Goal: Information Seeking & Learning: Learn about a topic

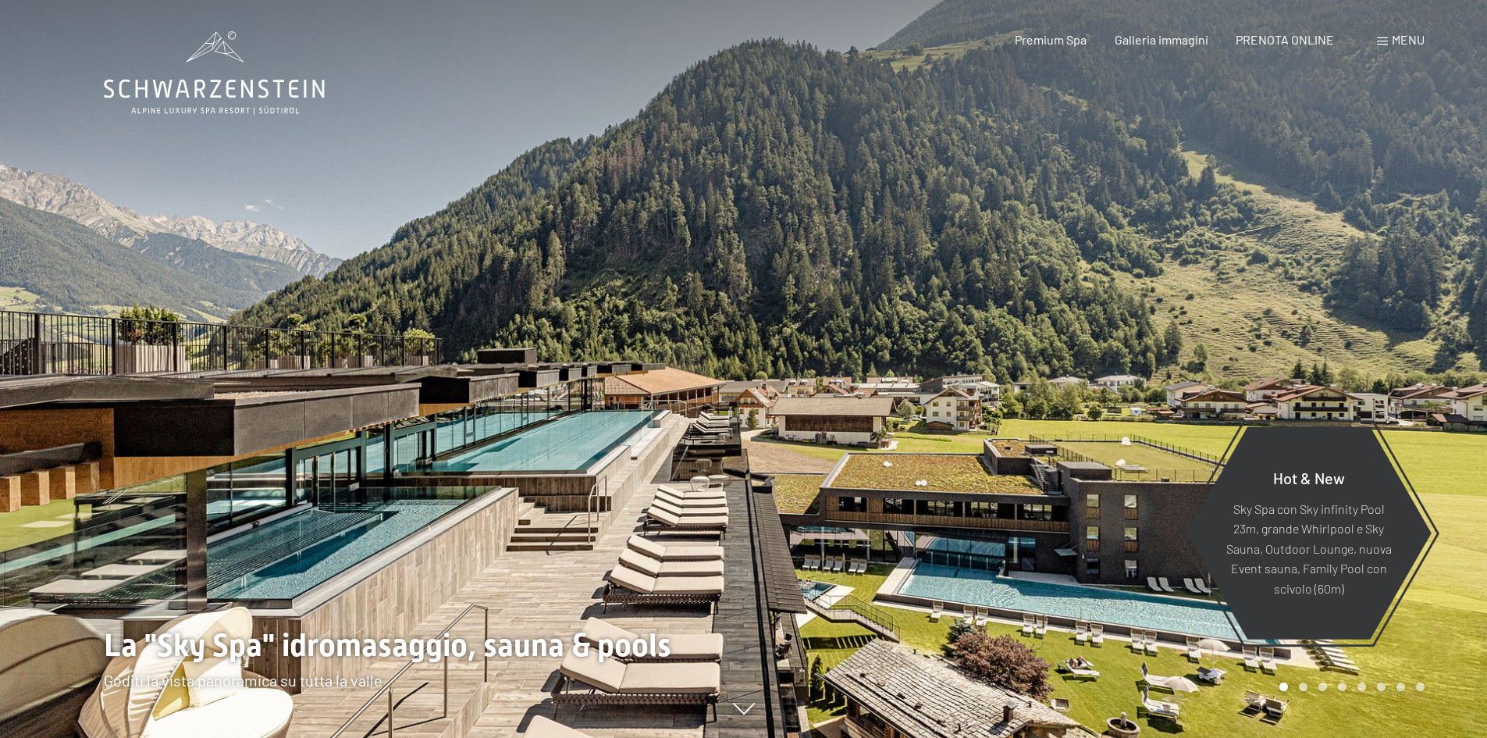
click at [1384, 40] on span at bounding box center [1382, 41] width 11 height 8
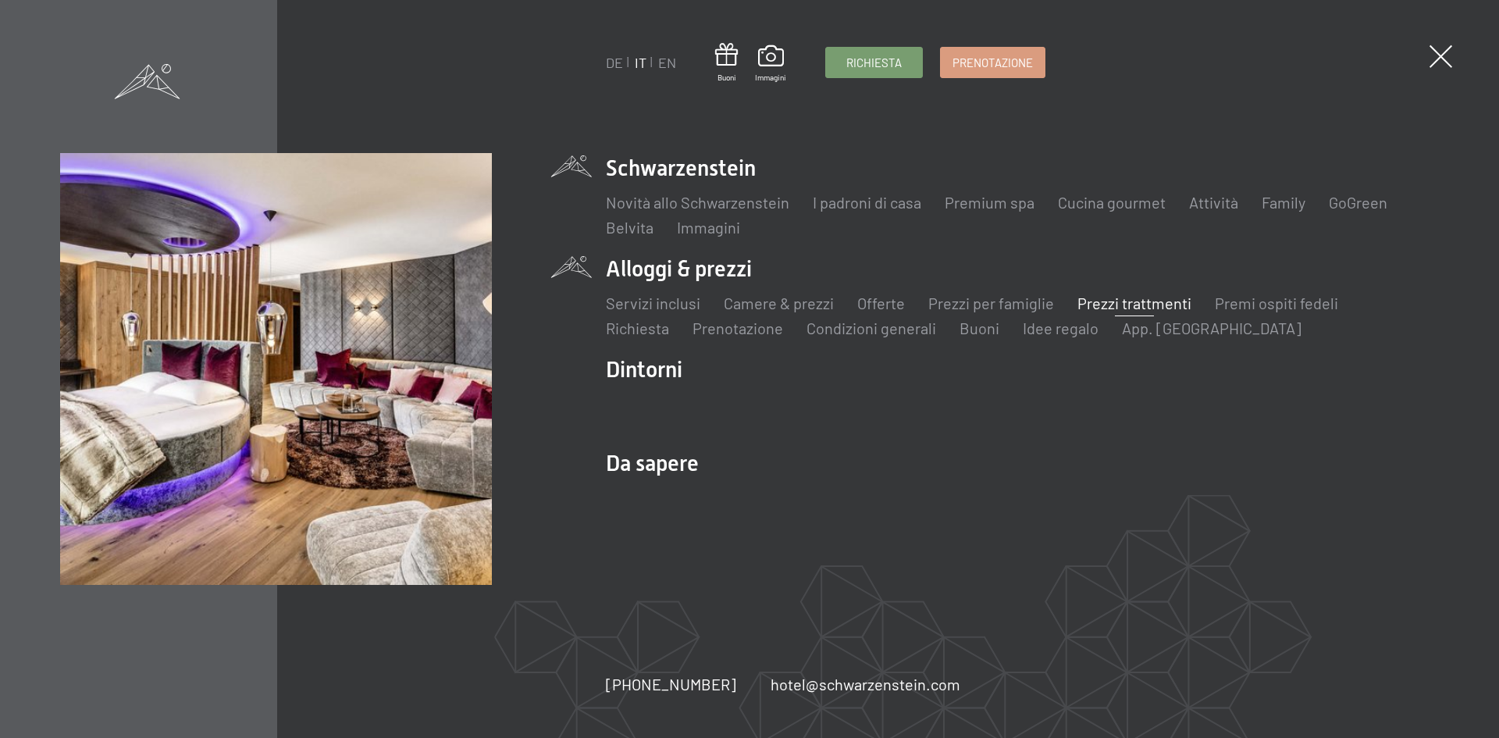
click at [1149, 300] on link "Prezzi trattmenti" at bounding box center [1134, 302] width 114 height 19
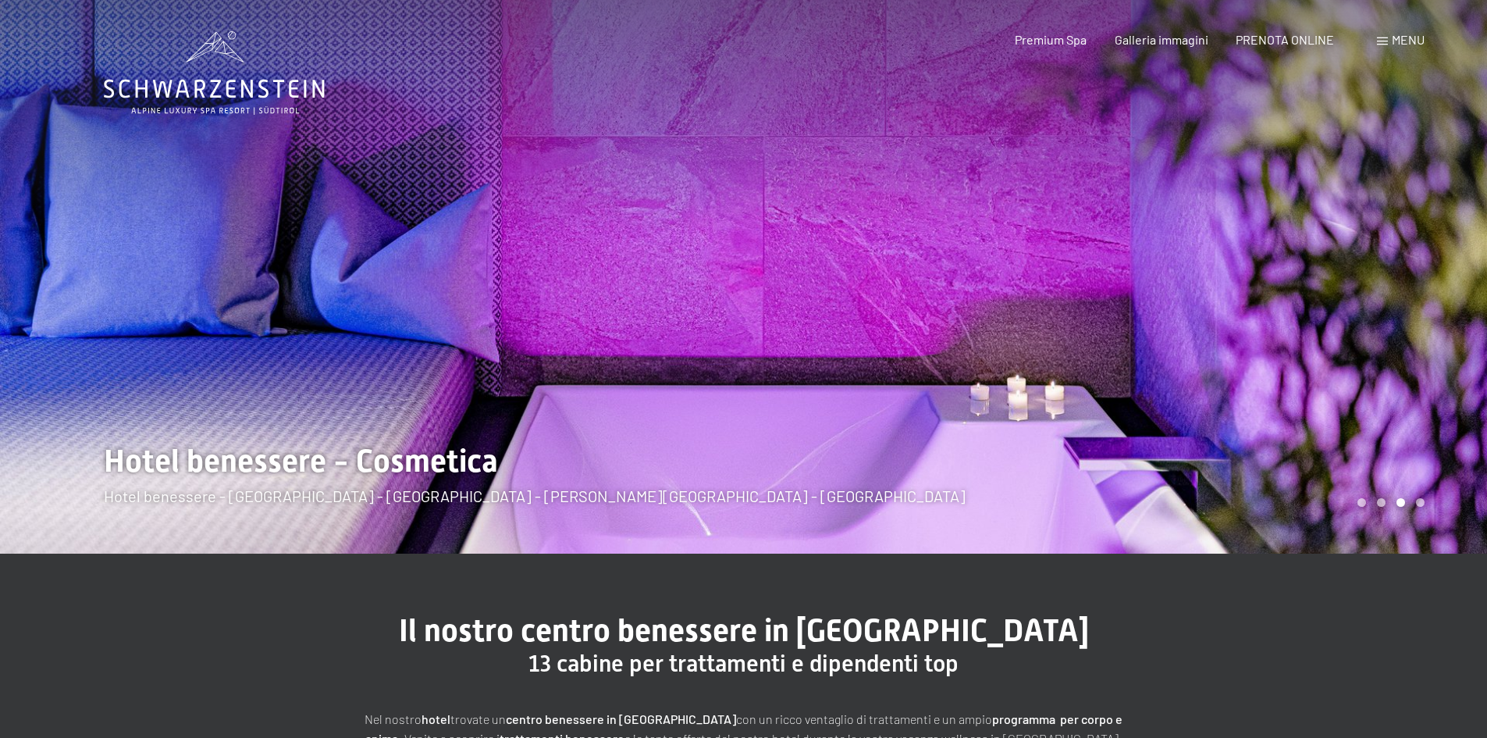
click at [1413, 34] on span "Menu" at bounding box center [1408, 39] width 33 height 15
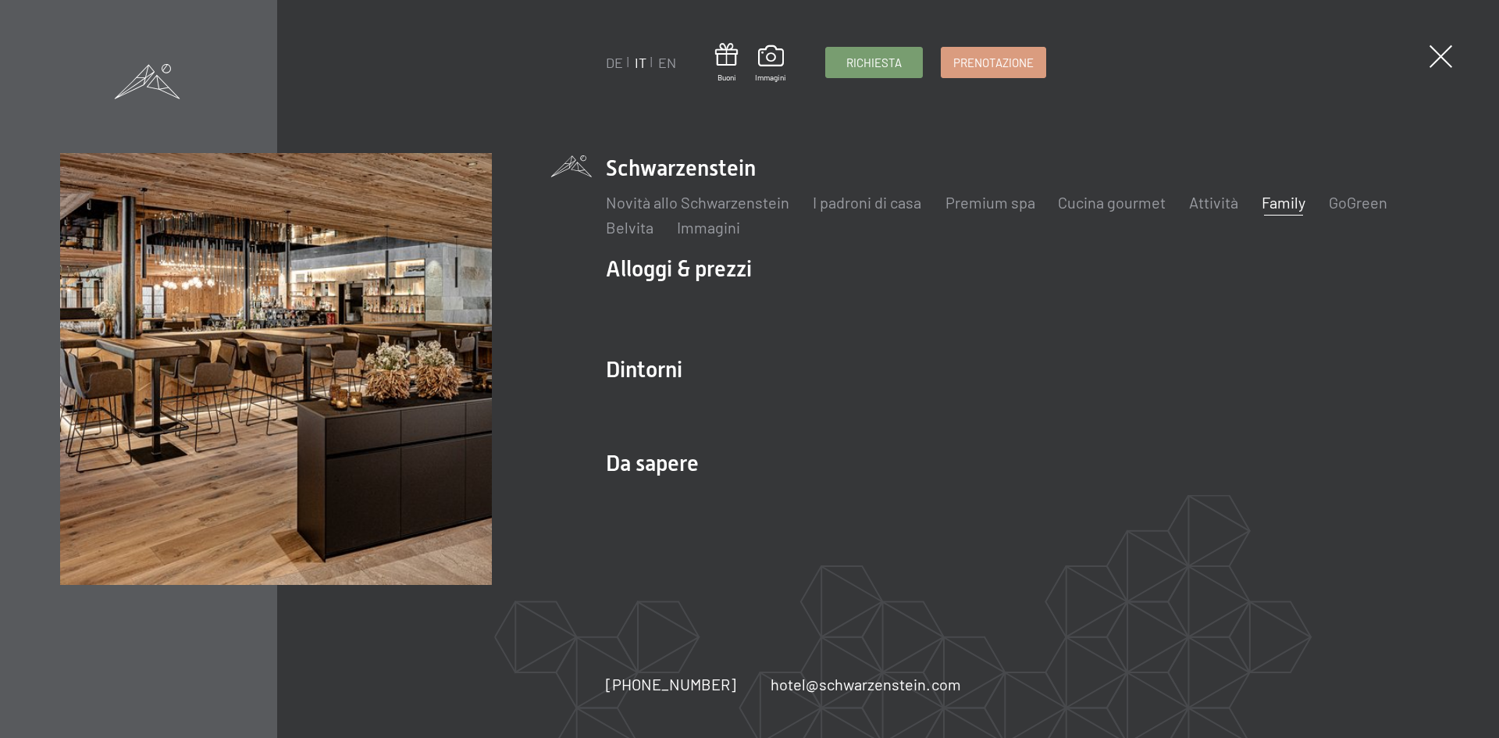
click at [1274, 198] on link "Family" at bounding box center [1283, 202] width 44 height 19
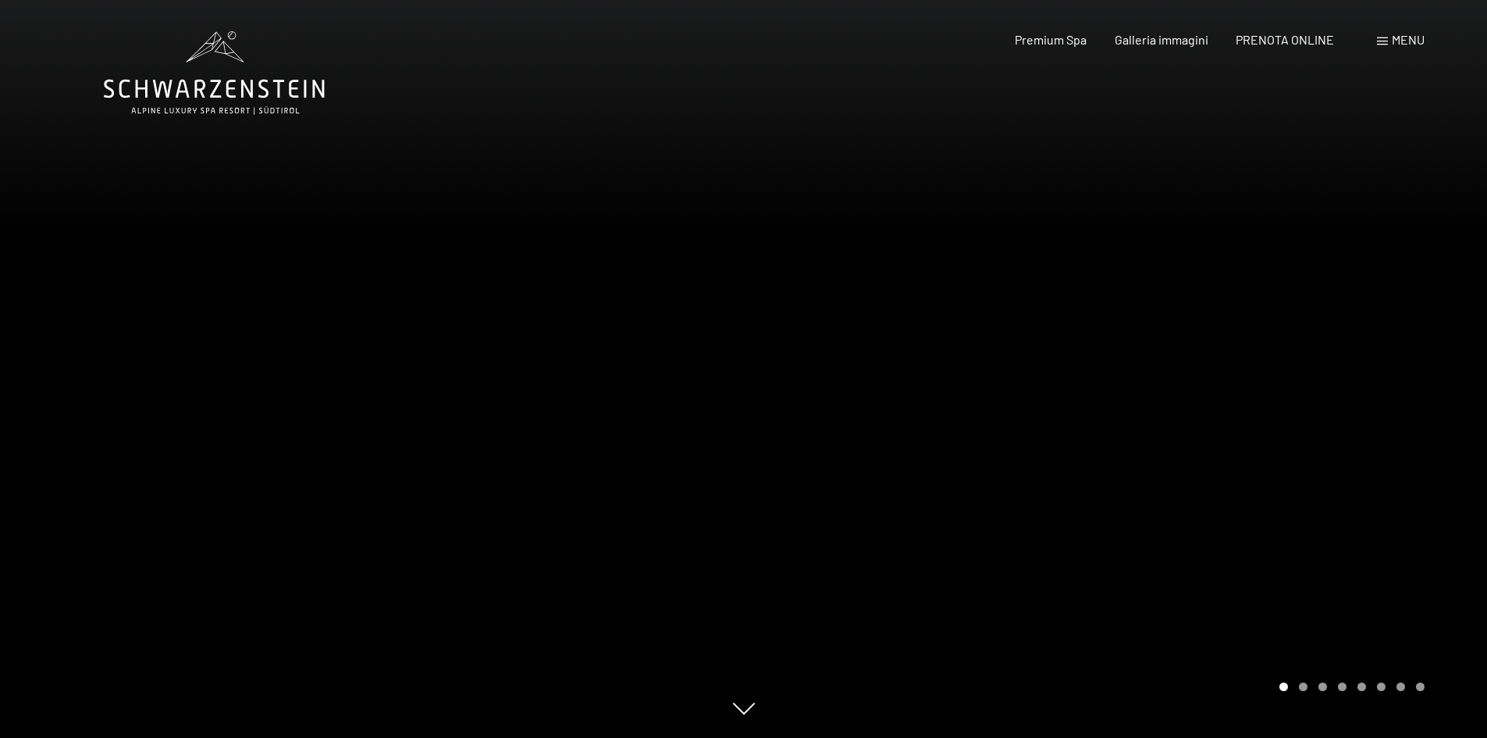
click at [1378, 329] on div at bounding box center [1116, 369] width 744 height 738
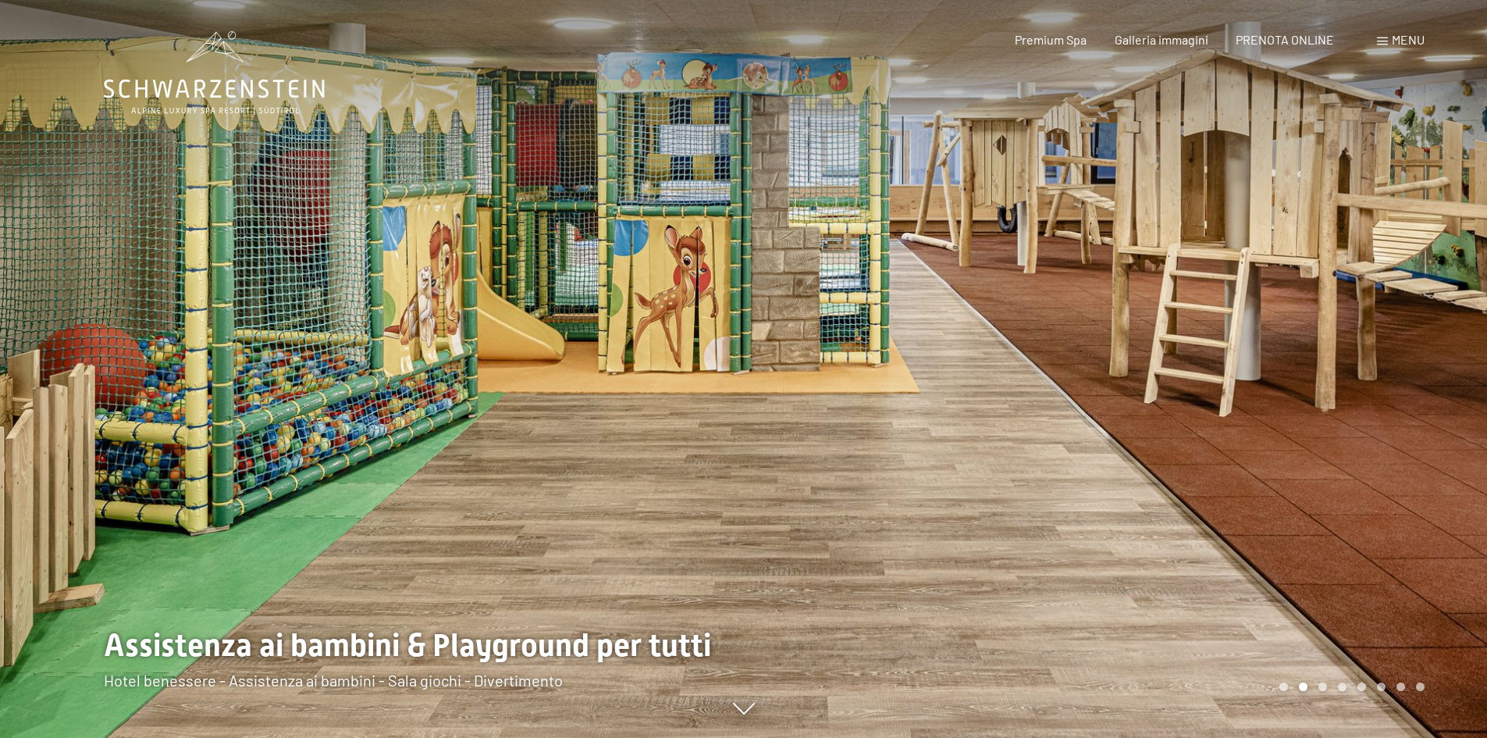
click at [1379, 329] on div at bounding box center [1116, 369] width 744 height 738
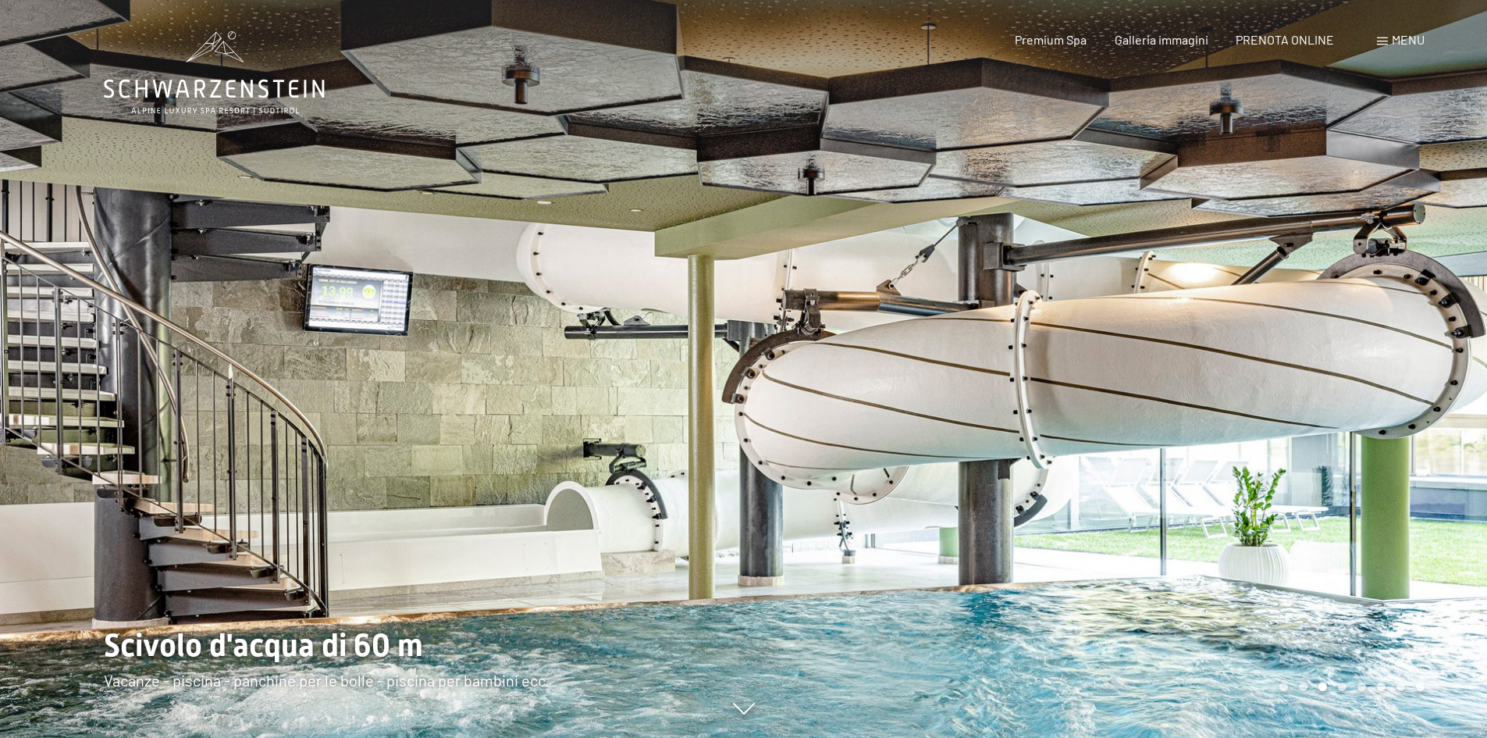
click at [1380, 329] on div at bounding box center [1116, 369] width 744 height 738
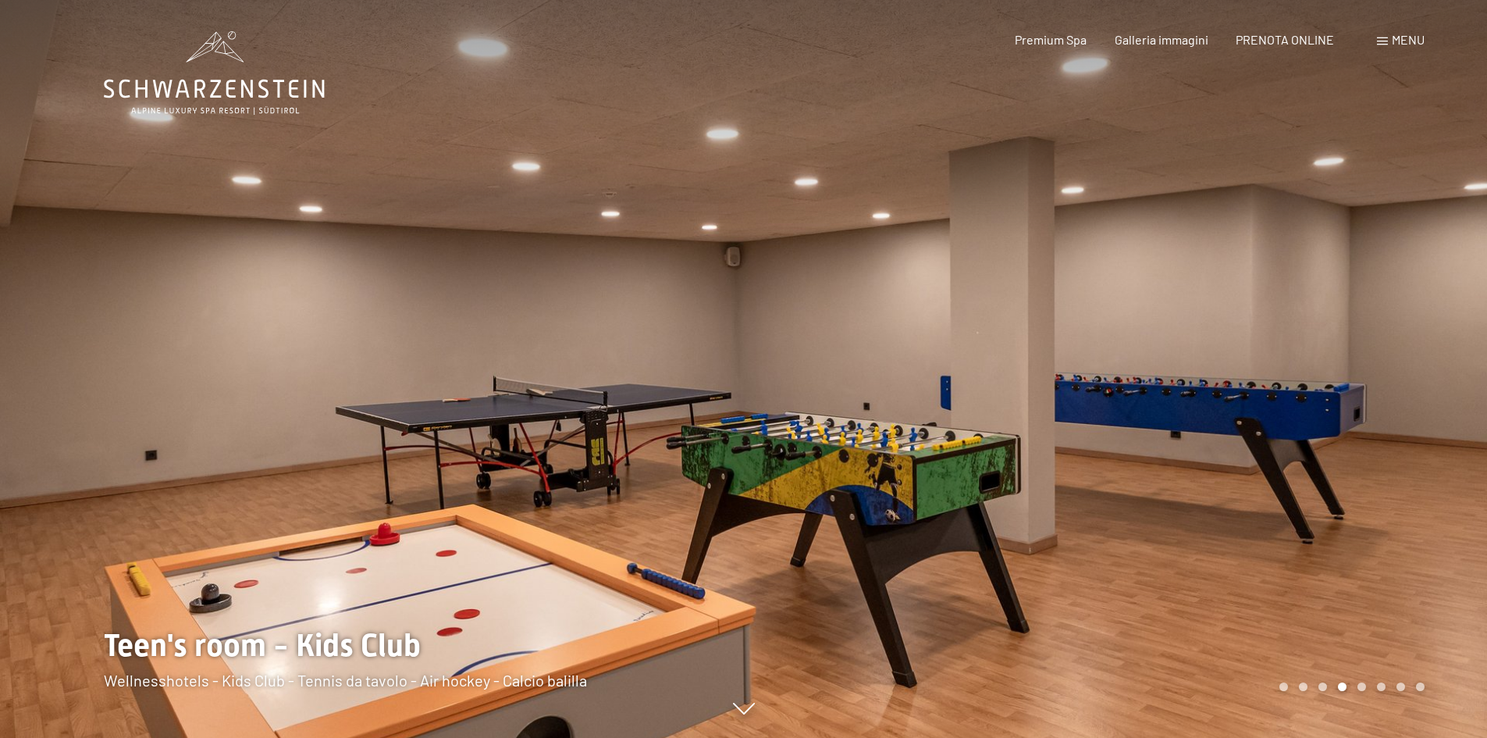
click at [1380, 329] on div at bounding box center [1116, 369] width 744 height 738
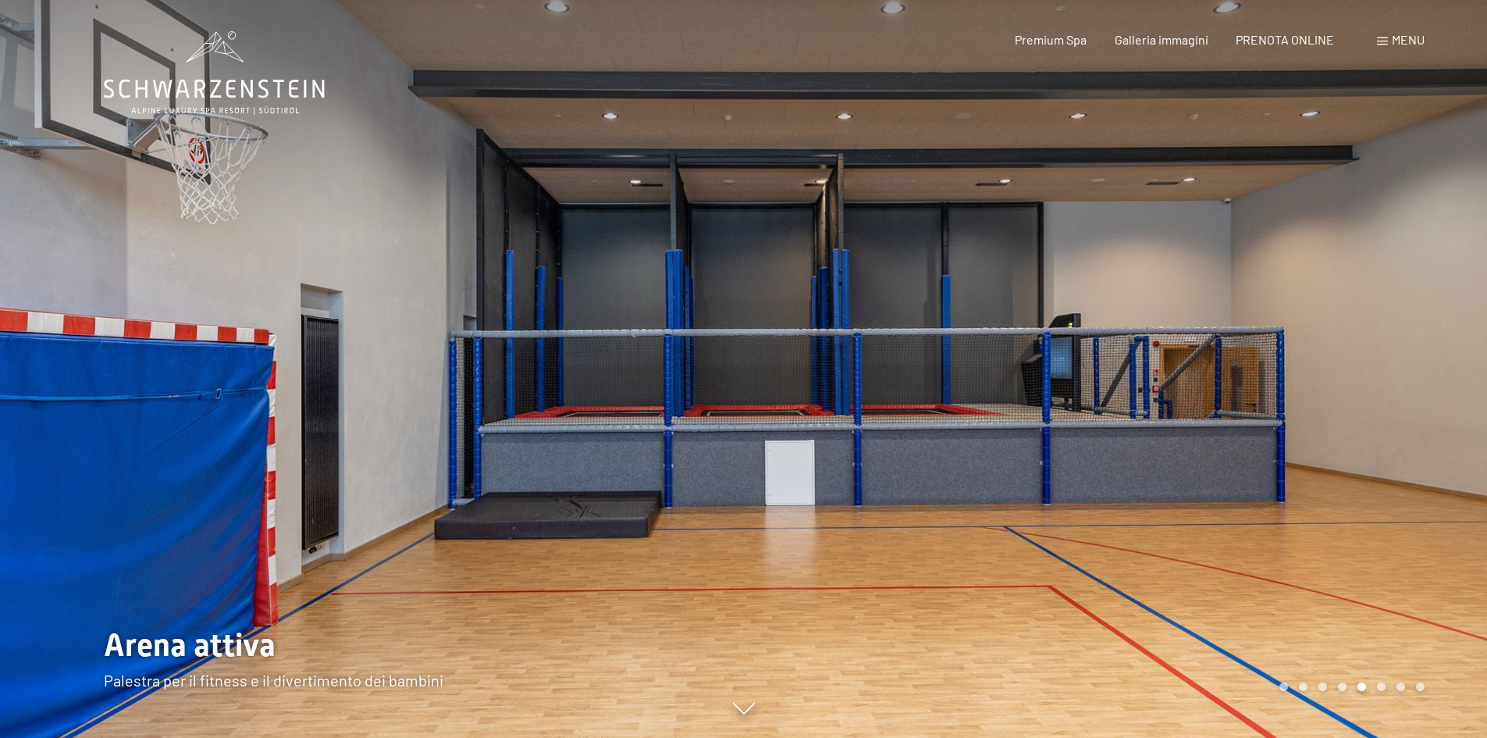
click at [1380, 329] on div at bounding box center [1116, 369] width 744 height 738
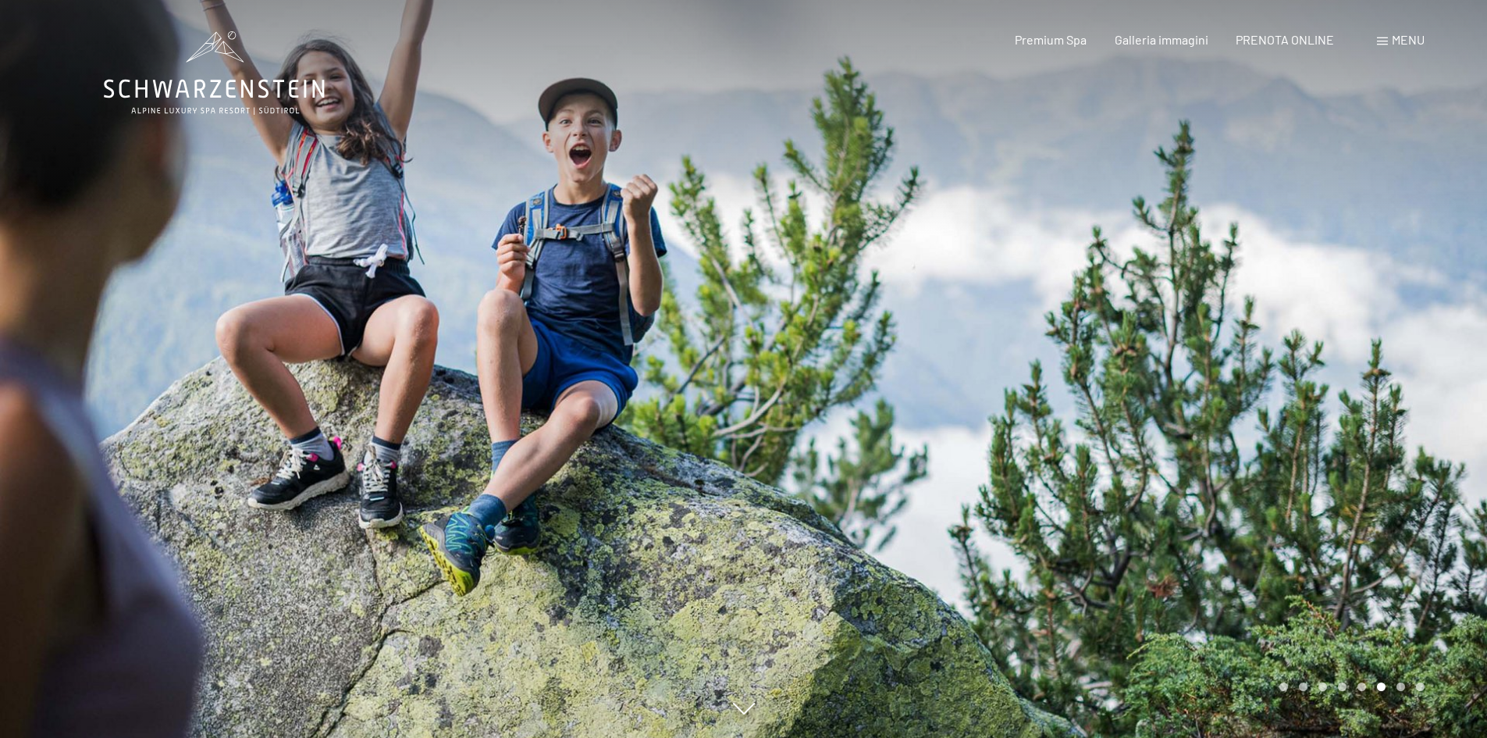
click at [1380, 329] on div at bounding box center [1116, 369] width 744 height 738
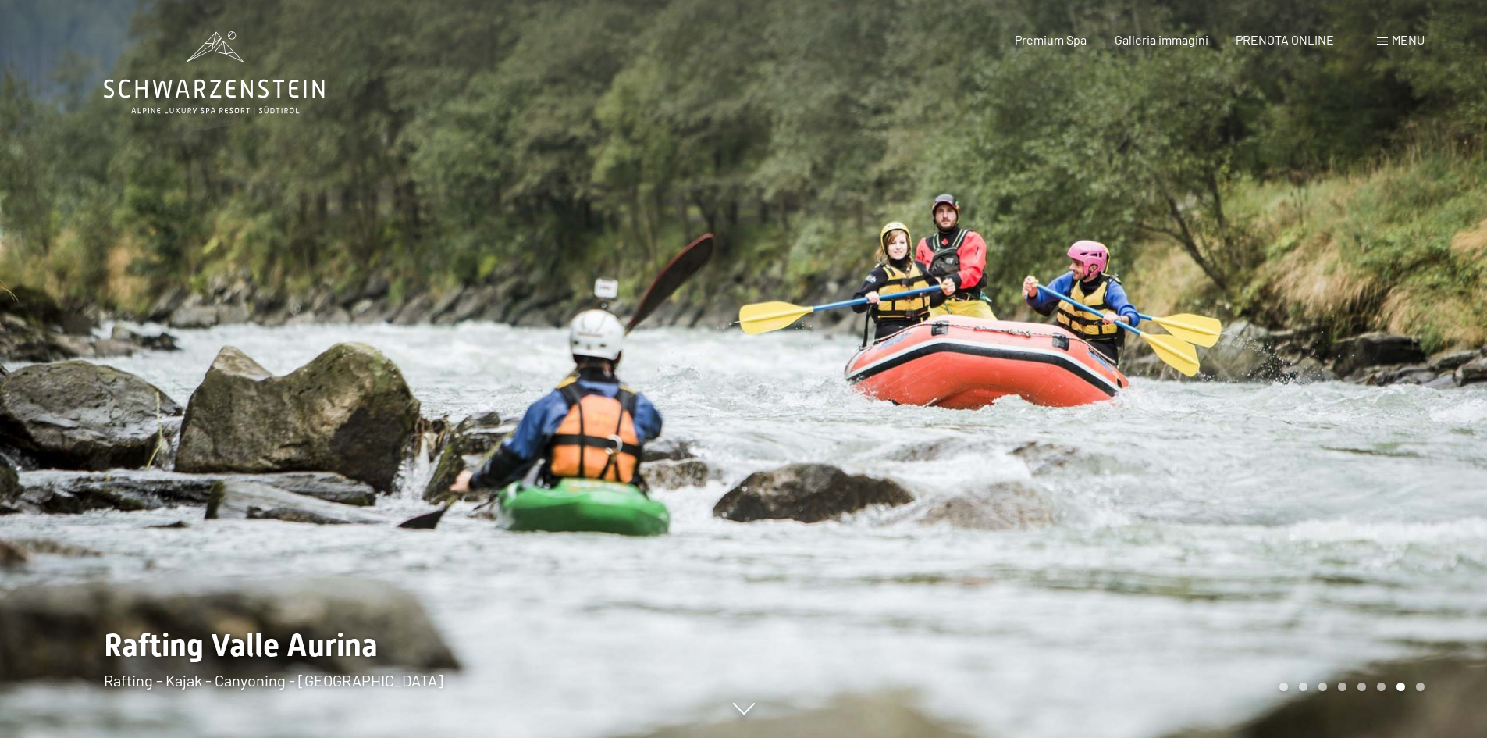
click at [1350, 156] on div at bounding box center [1116, 369] width 744 height 738
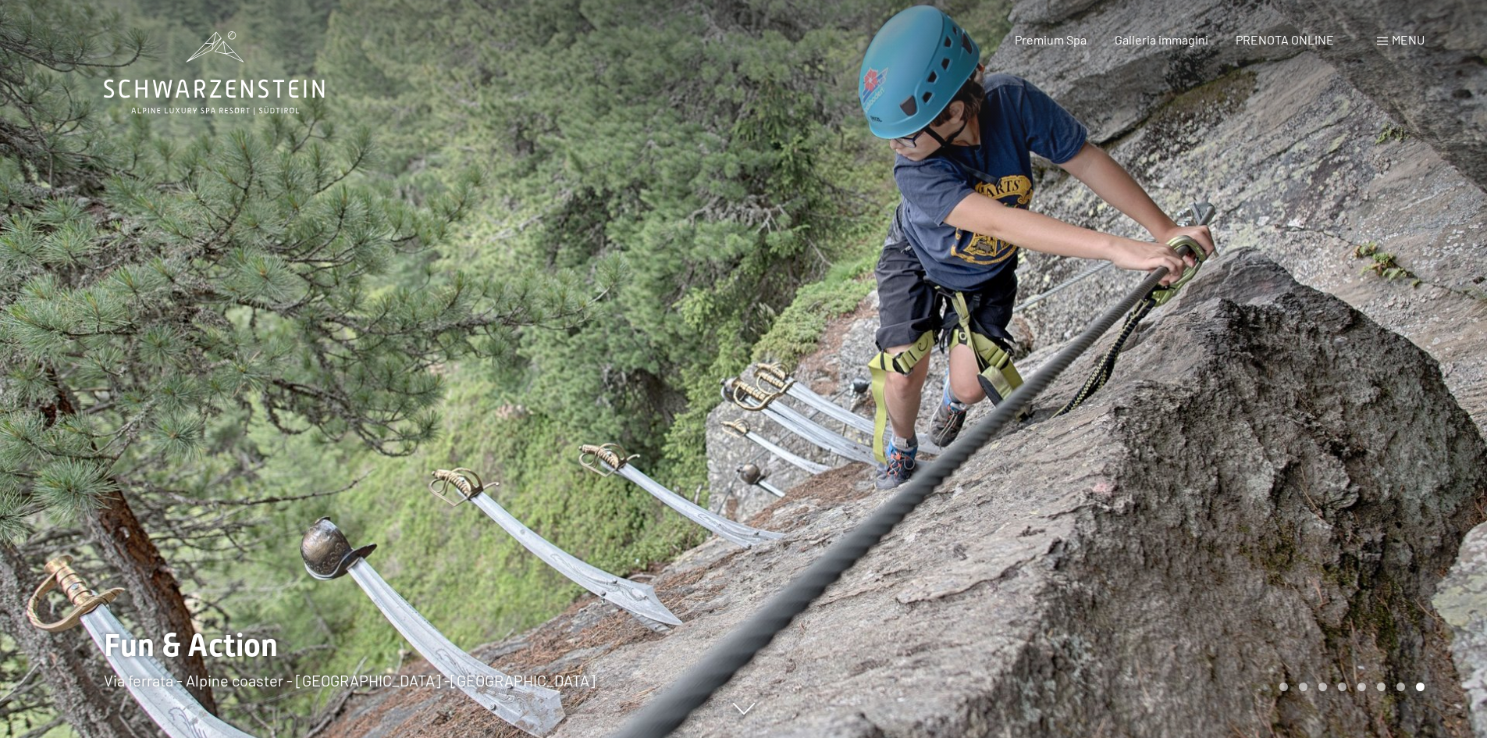
click at [1396, 31] on div "Menu" at bounding box center [1401, 39] width 48 height 17
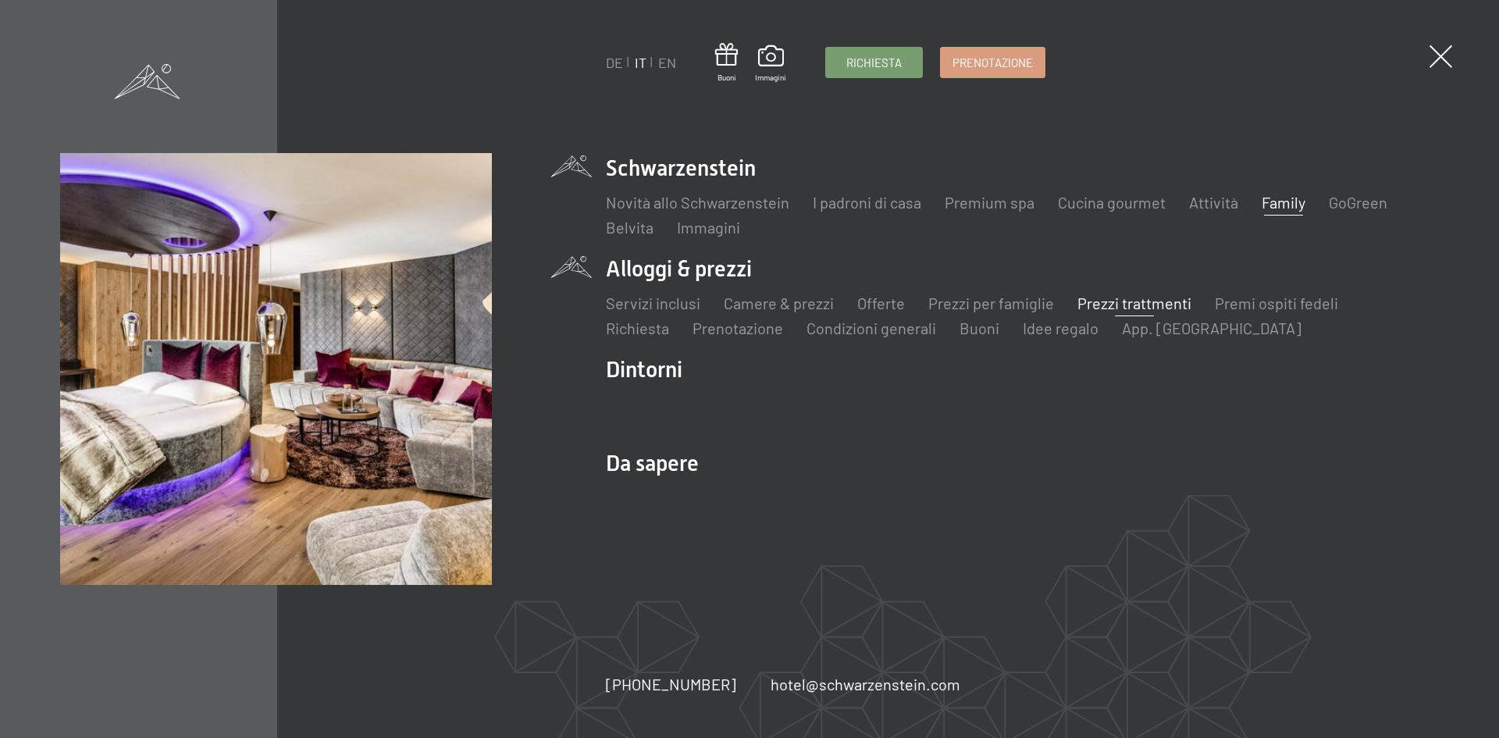
click at [1112, 309] on link "Prezzi trattmenti" at bounding box center [1134, 302] width 114 height 19
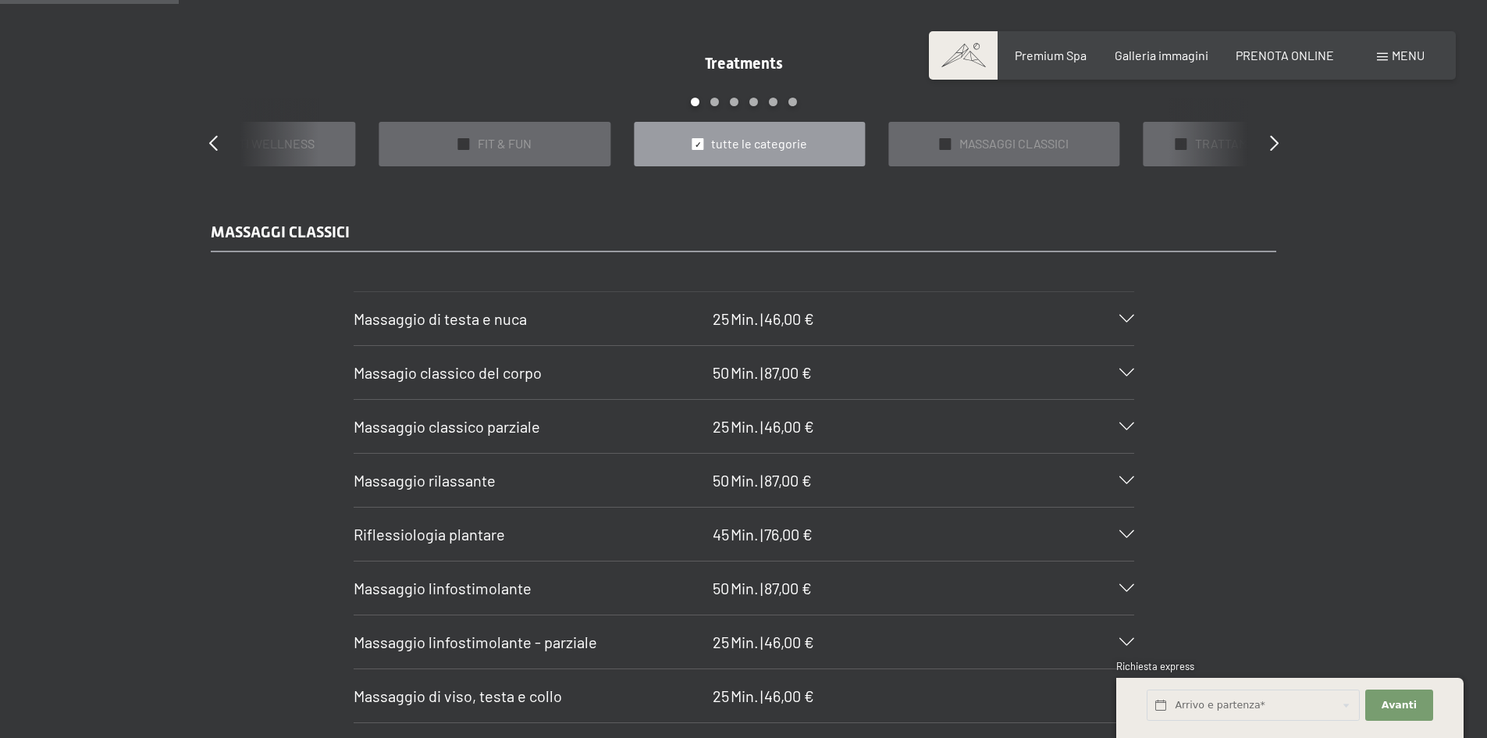
scroll to position [1327, 0]
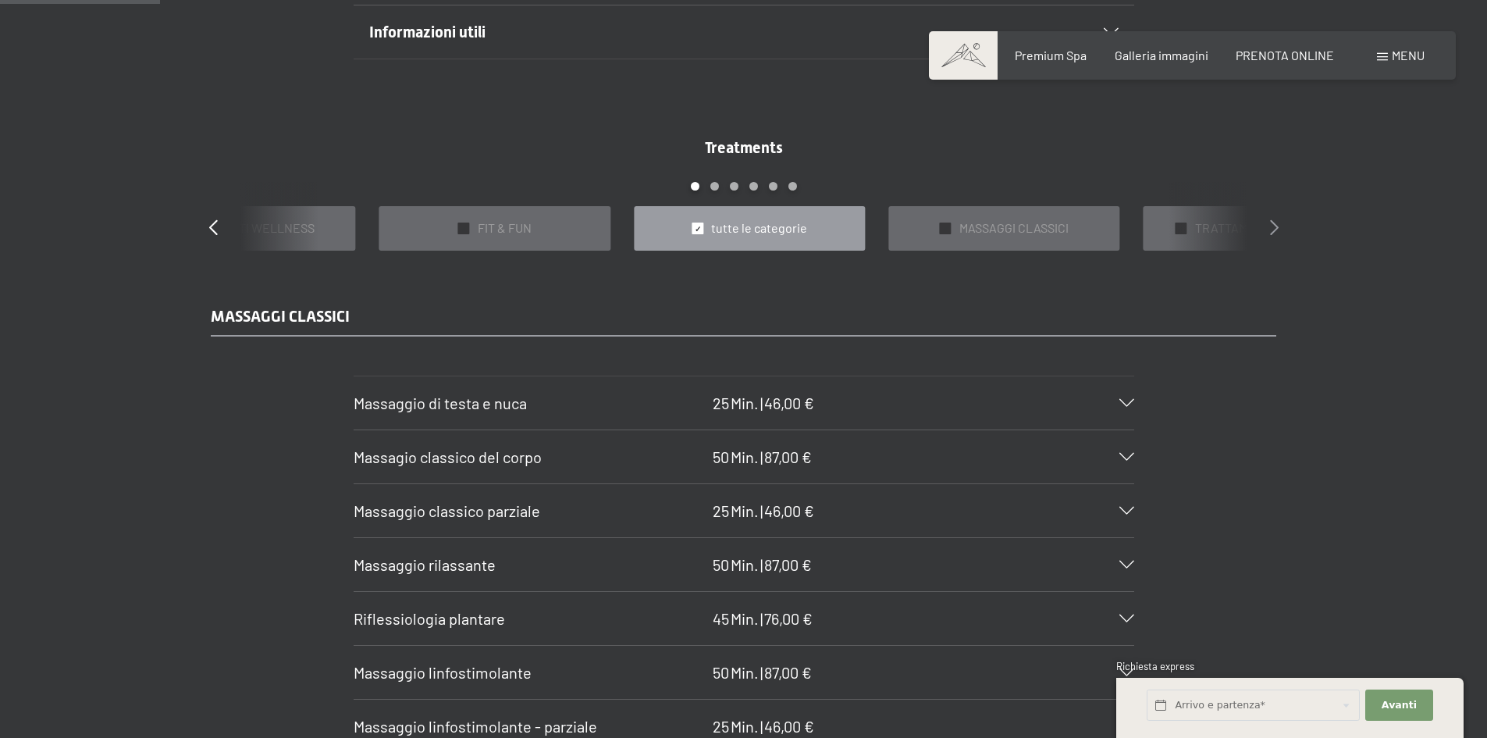
click at [1278, 226] on icon at bounding box center [1274, 227] width 9 height 16
click at [1271, 229] on icon at bounding box center [1274, 227] width 9 height 16
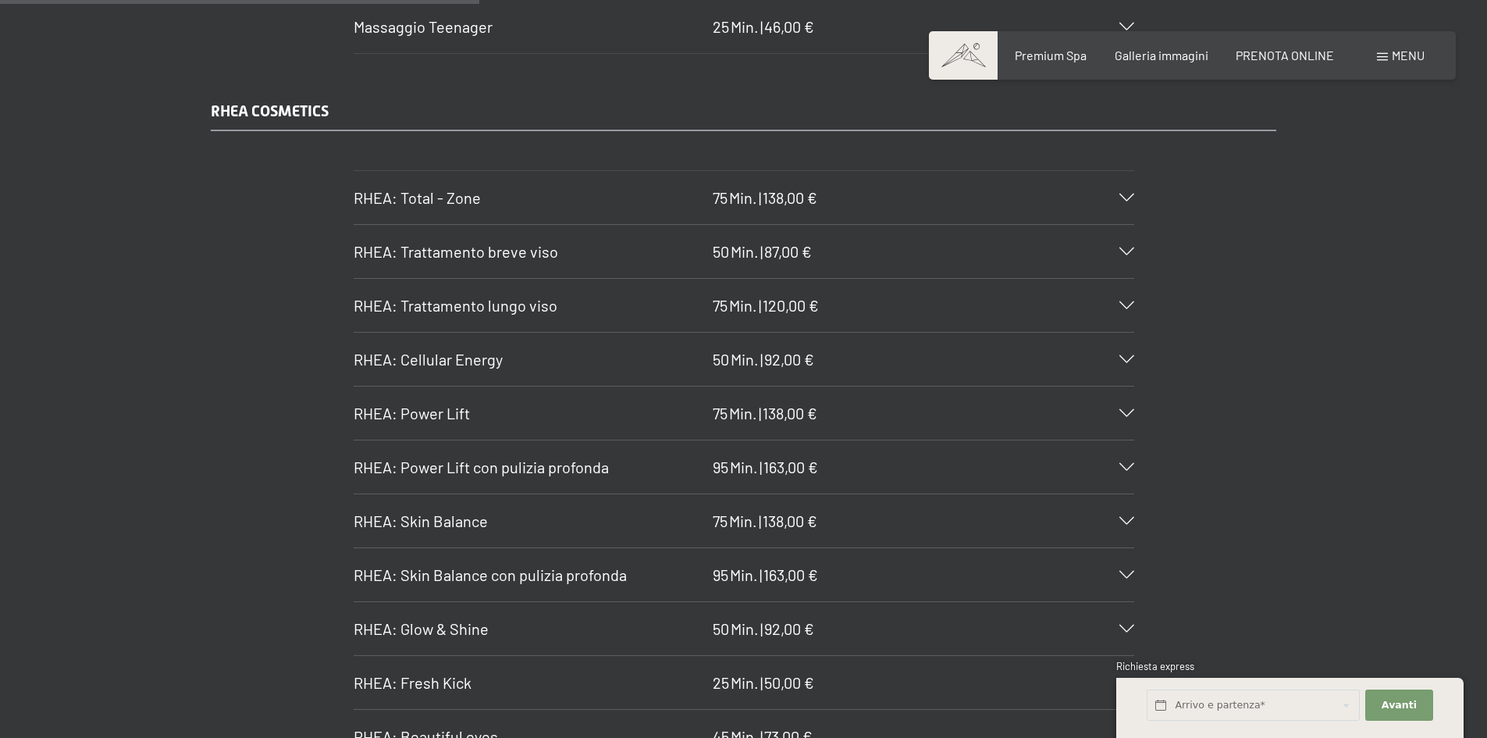
scroll to position [3981, 0]
click at [820, 226] on div "RHEA: Trattamento breve viso 50 Min. | 87,00 €" at bounding box center [744, 250] width 781 height 53
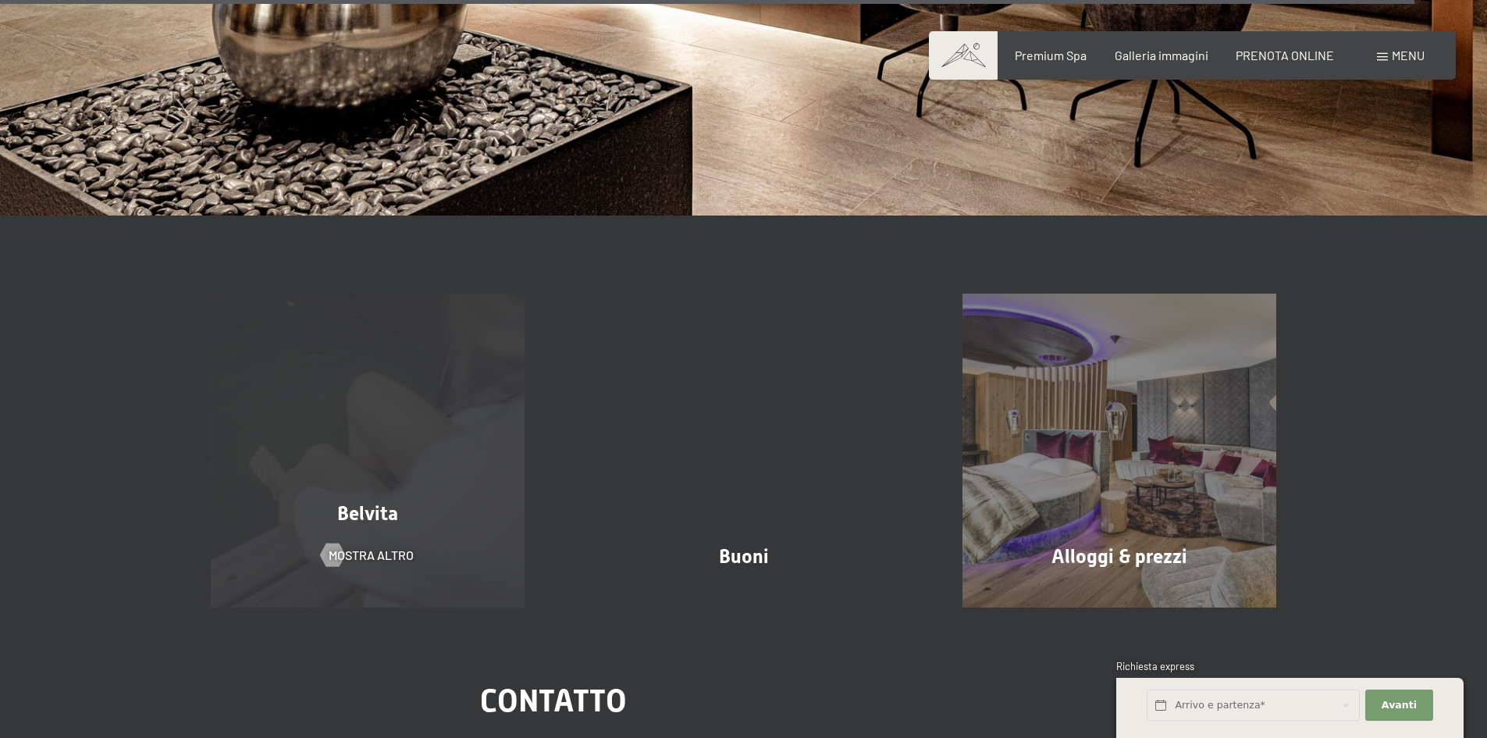
scroll to position [12332, 0]
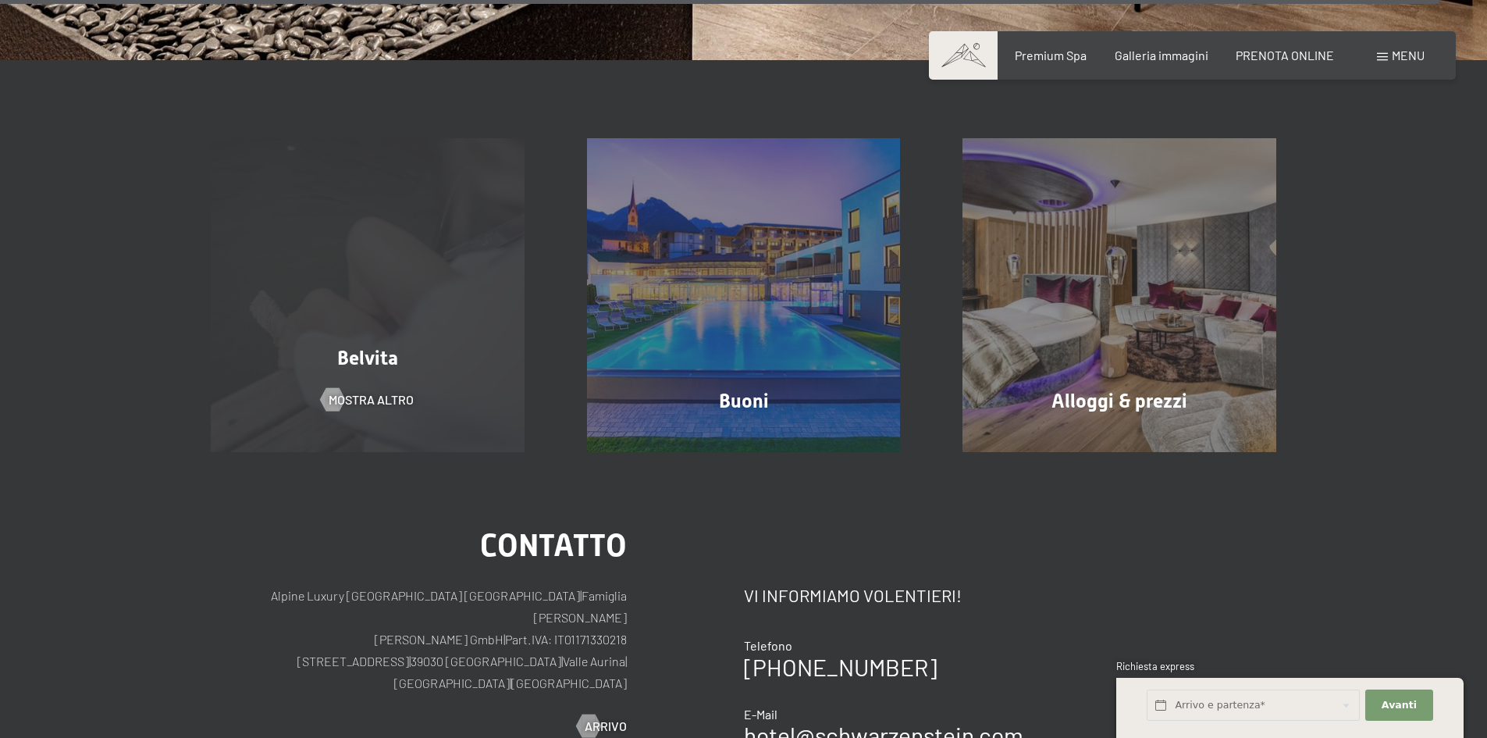
click at [354, 244] on div "Belvita mostra altro" at bounding box center [368, 295] width 376 height 314
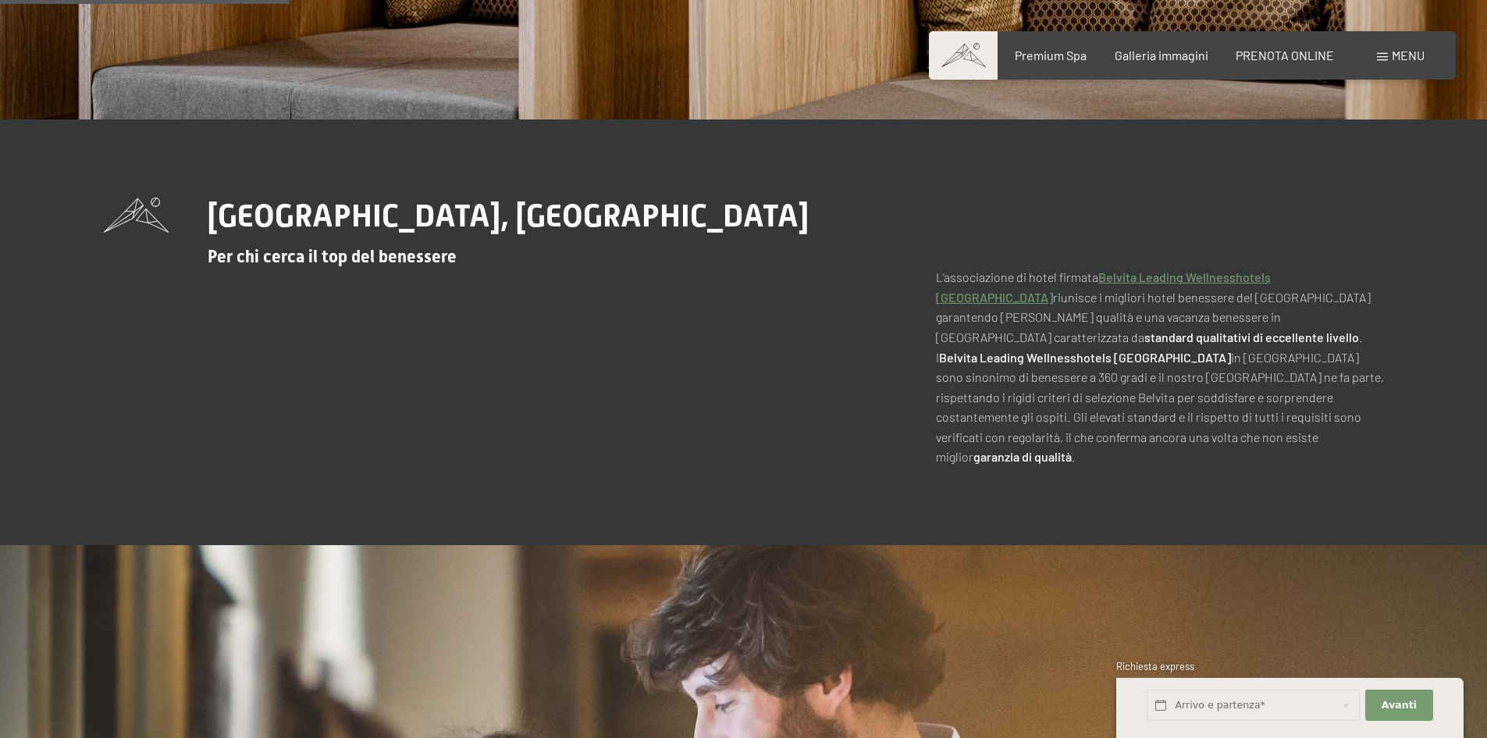
scroll to position [468, 0]
